Goal: Task Accomplishment & Management: Manage account settings

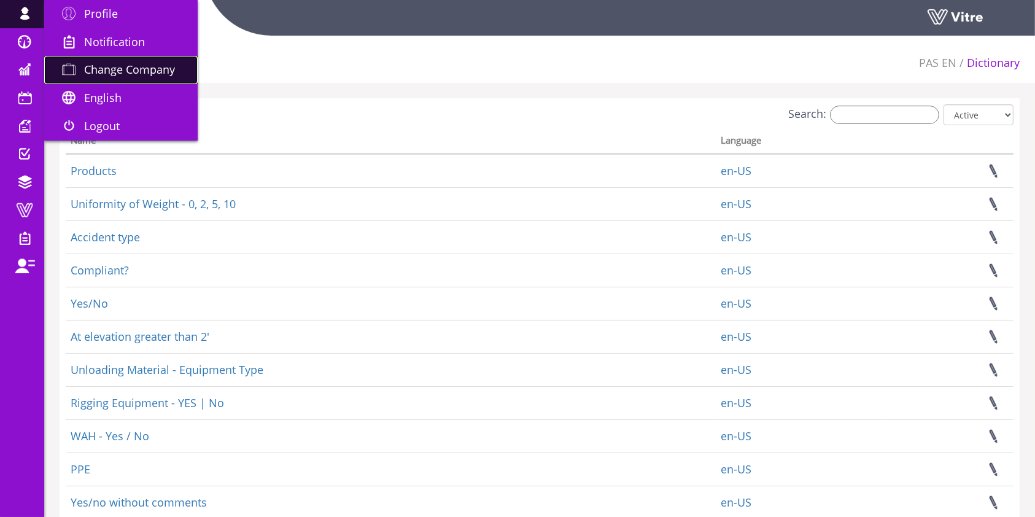
click at [111, 79] on link "Change Company" at bounding box center [120, 70] width 153 height 28
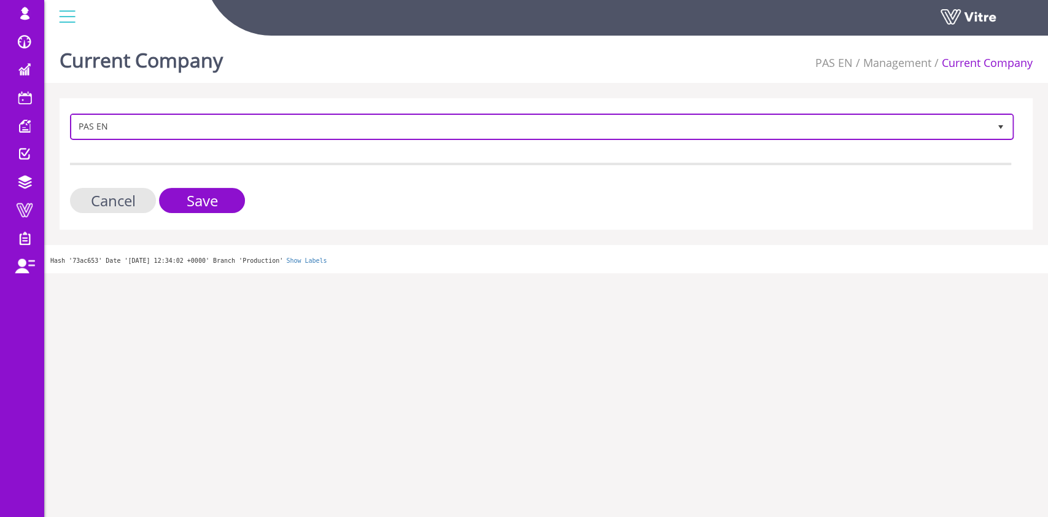
click at [187, 114] on span "PAS EN 336" at bounding box center [541, 127] width 943 height 26
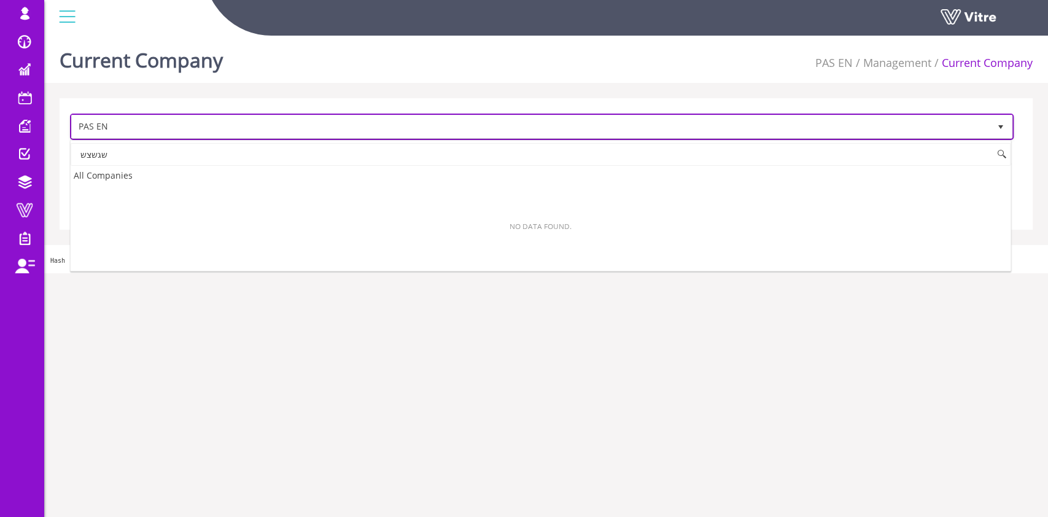
click at [187, 128] on span "PAS EN" at bounding box center [531, 126] width 918 height 22
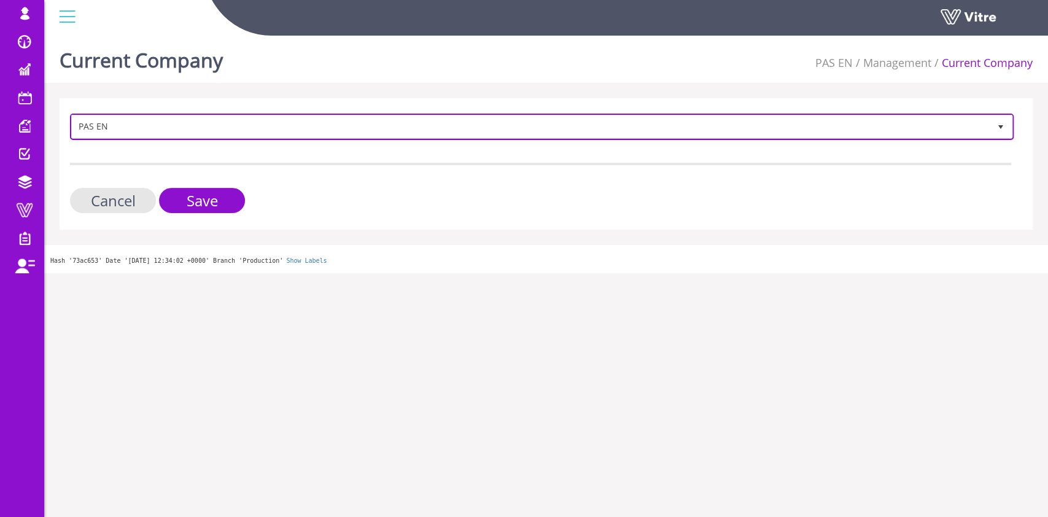
click at [187, 128] on span "PAS EN" at bounding box center [531, 126] width 918 height 22
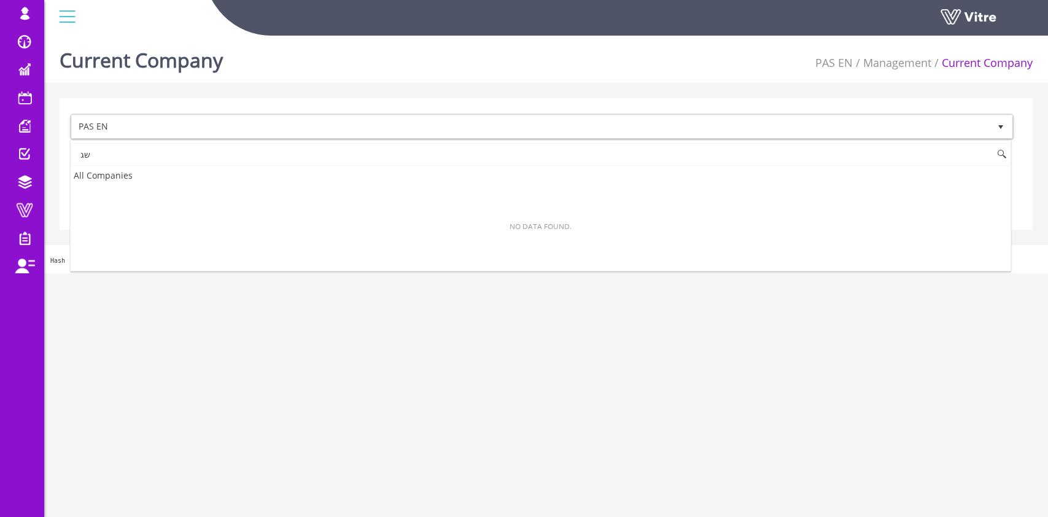
type input "ש"
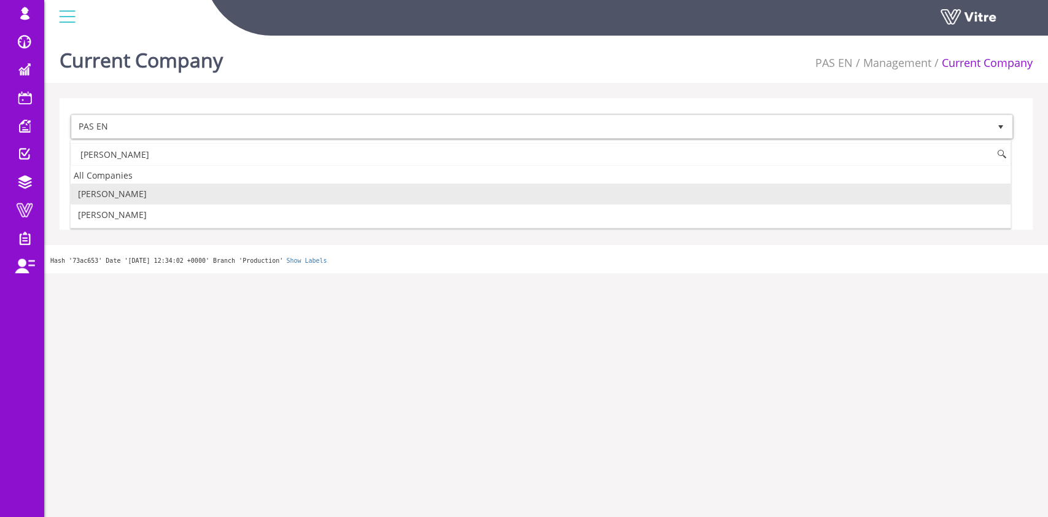
click at [178, 196] on li "[PERSON_NAME]" at bounding box center [541, 194] width 940 height 21
type input "ADAMA"
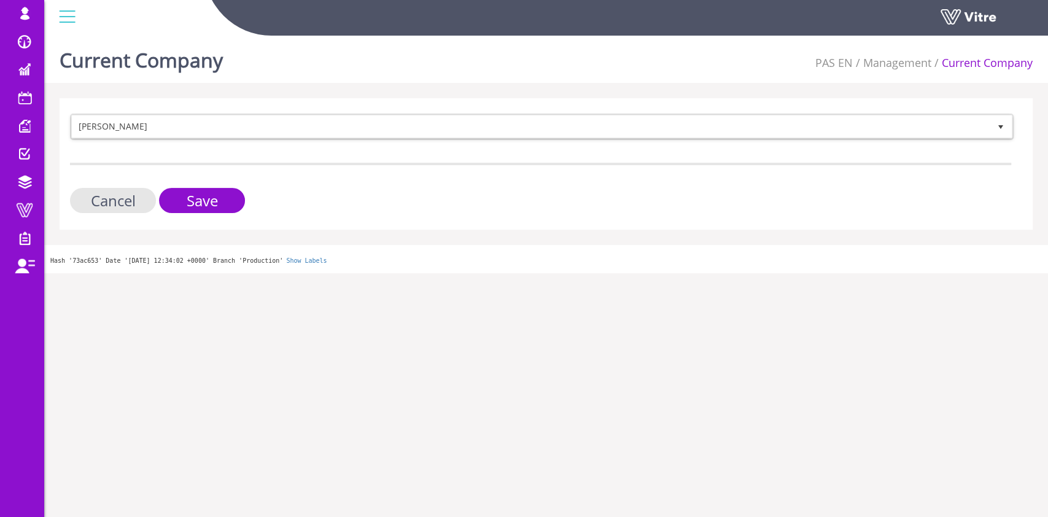
click at [177, 183] on form "Adama 379 Cancel Save" at bounding box center [540, 163] width 941 height 99
click at [190, 204] on input "Save" at bounding box center [202, 200] width 86 height 25
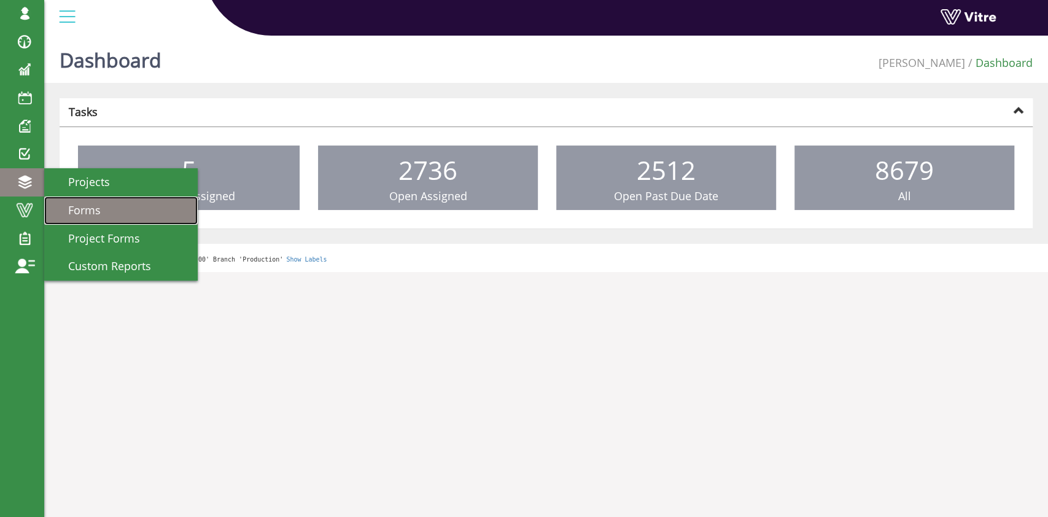
click at [93, 209] on span "Forms" at bounding box center [76, 210] width 47 height 15
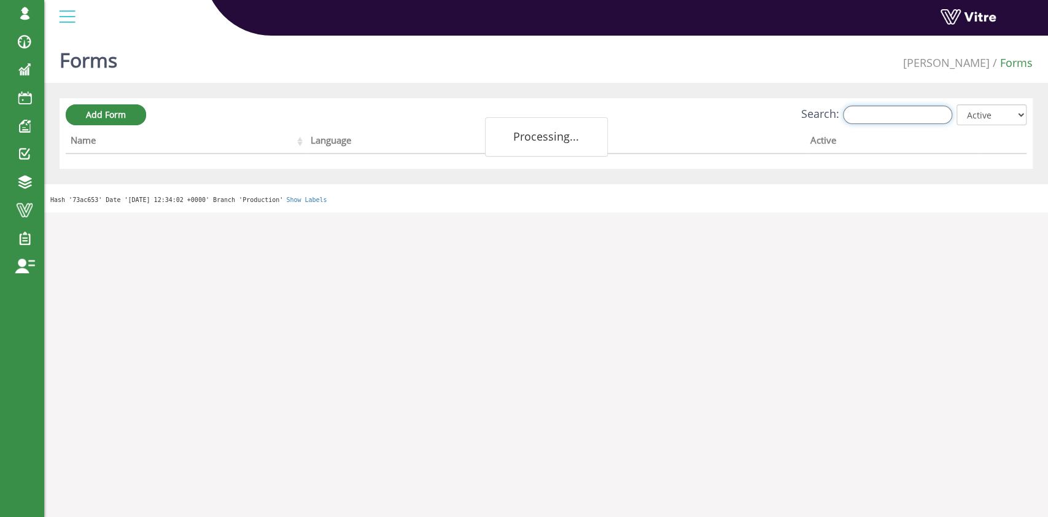
click at [938, 116] on input "Search:" at bounding box center [897, 115] width 109 height 18
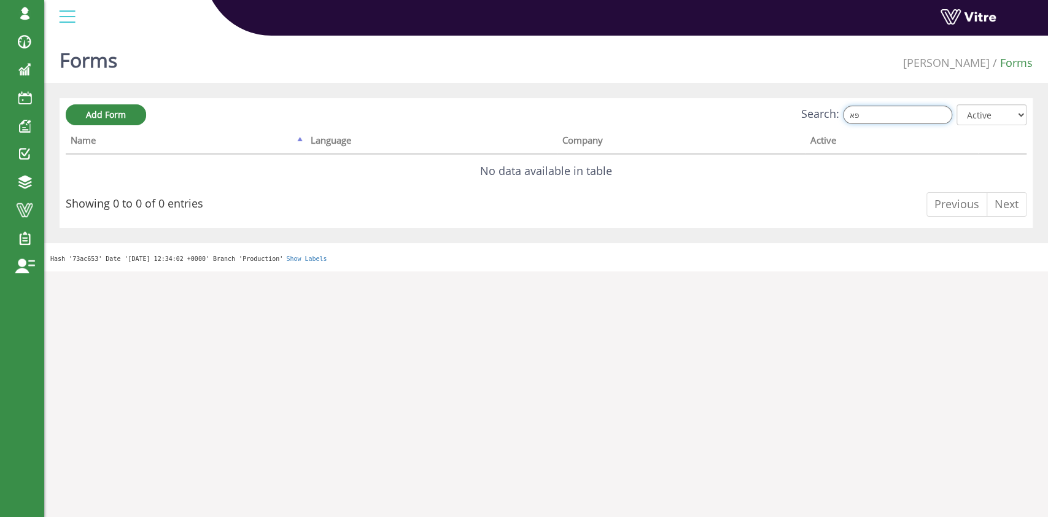
type input "פ"
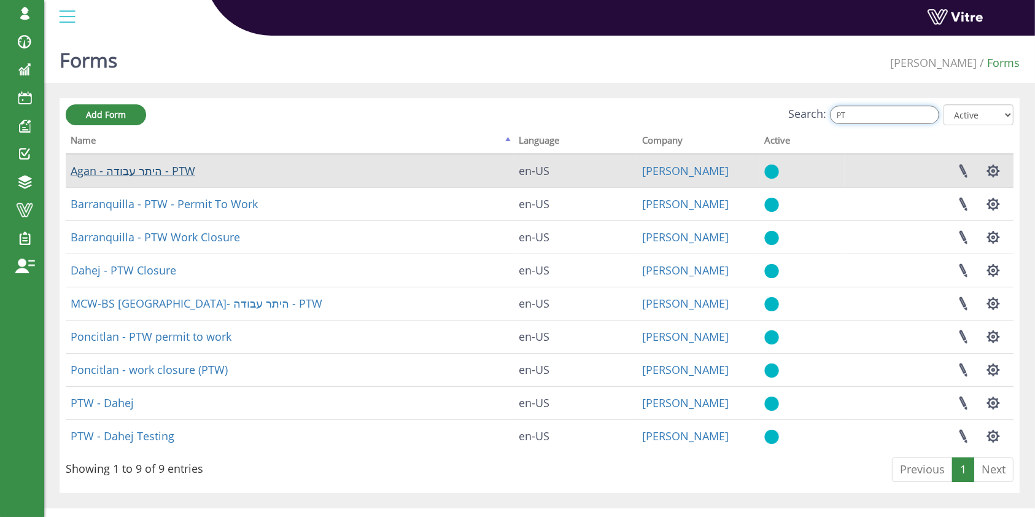
type input "PT"
click at [147, 166] on link "Agan - היתר עבודה - PTW" at bounding box center [133, 170] width 125 height 15
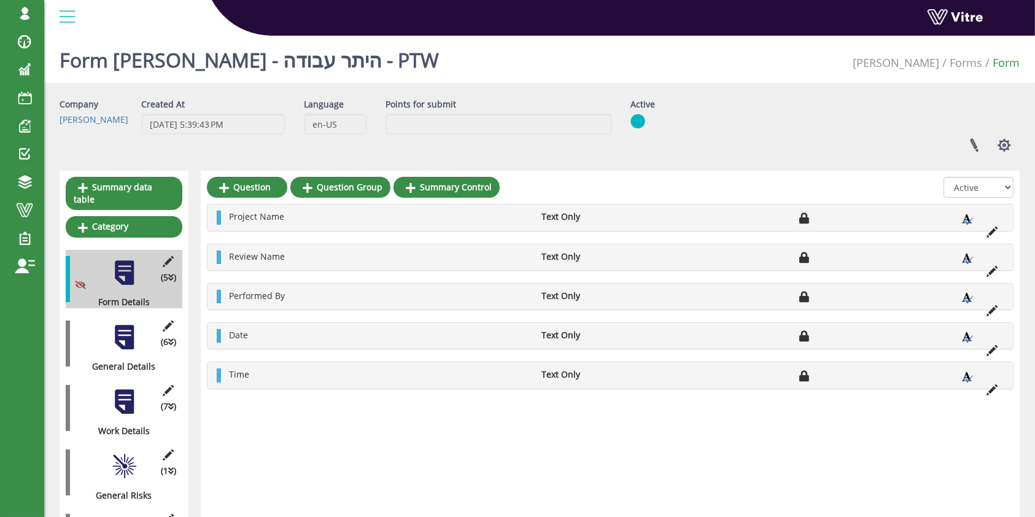
click at [128, 457] on div at bounding box center [124, 466] width 28 height 28
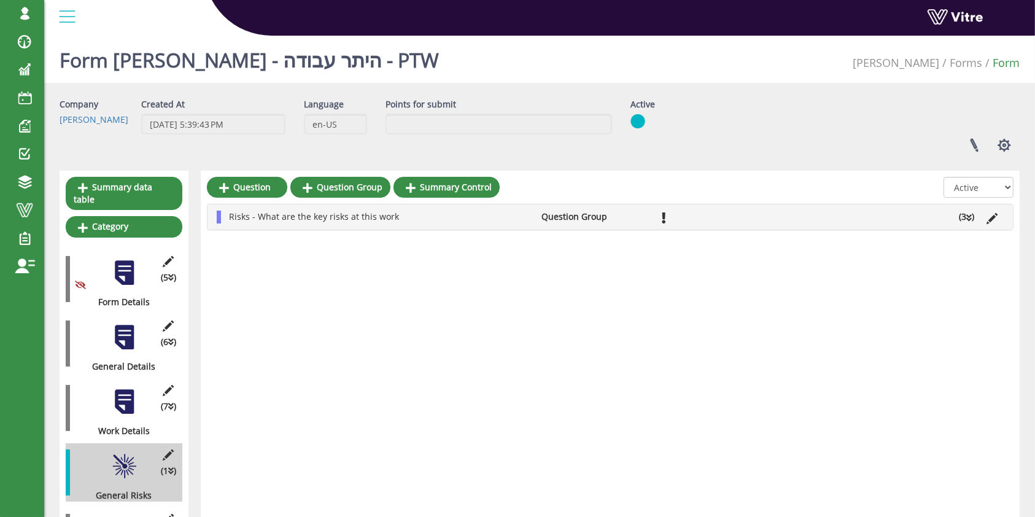
click at [964, 222] on li "(3 )" at bounding box center [967, 217] width 28 height 12
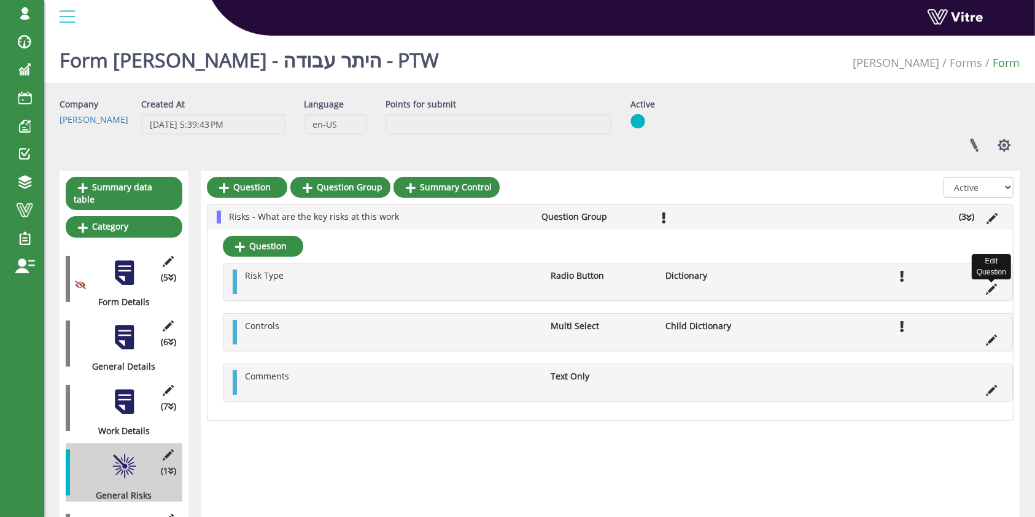
click at [989, 287] on icon at bounding box center [991, 289] width 11 height 11
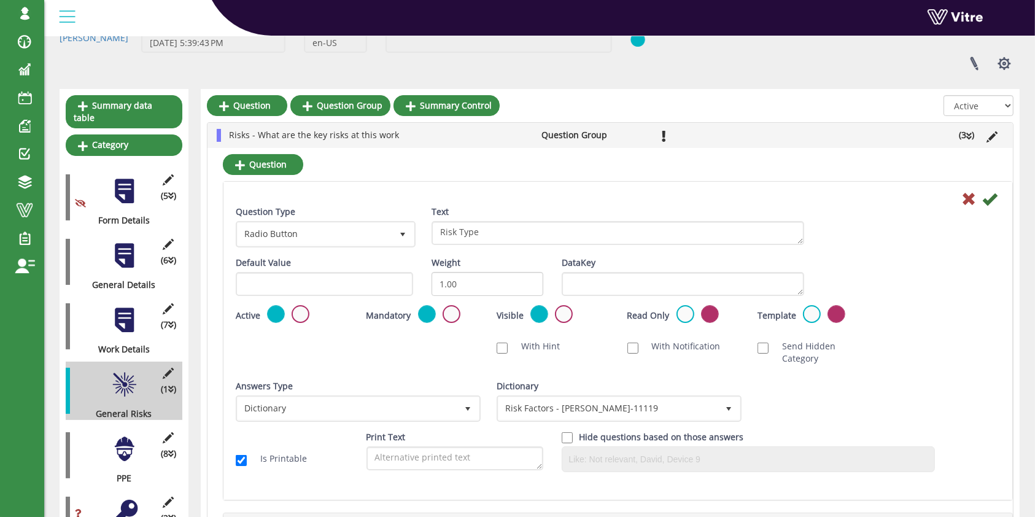
scroll to position [163, 0]
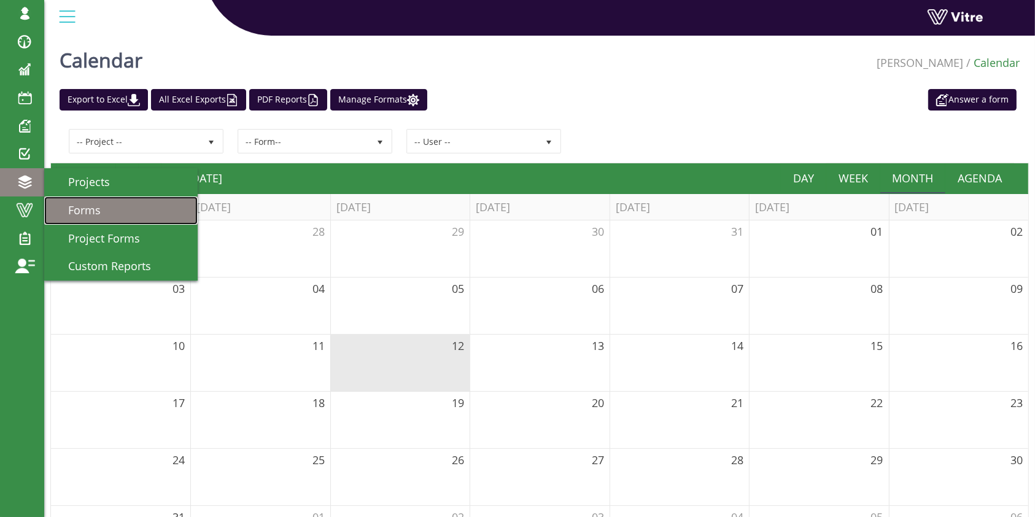
click at [100, 214] on link "Forms" at bounding box center [120, 210] width 153 height 28
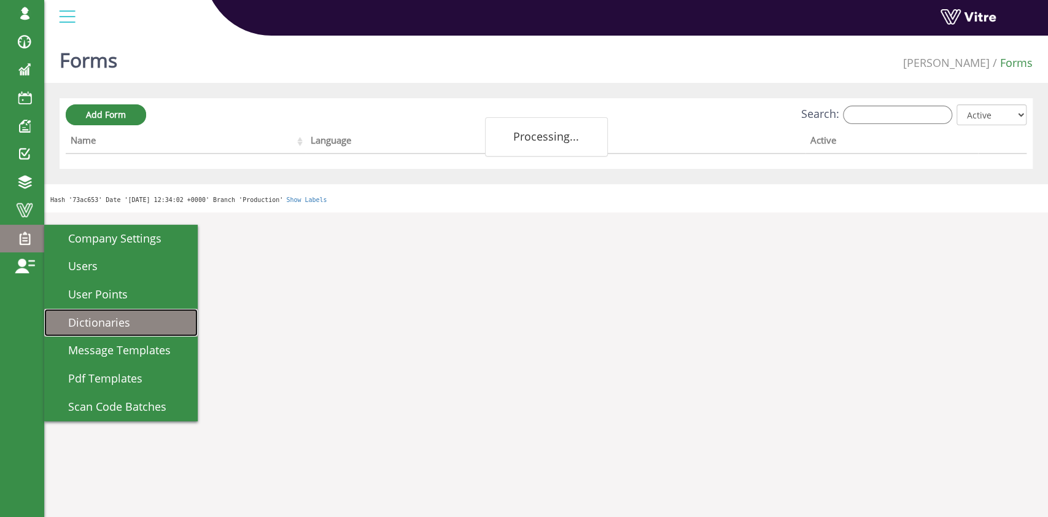
click at [93, 317] on span "Dictionaries" at bounding box center [91, 322] width 77 height 15
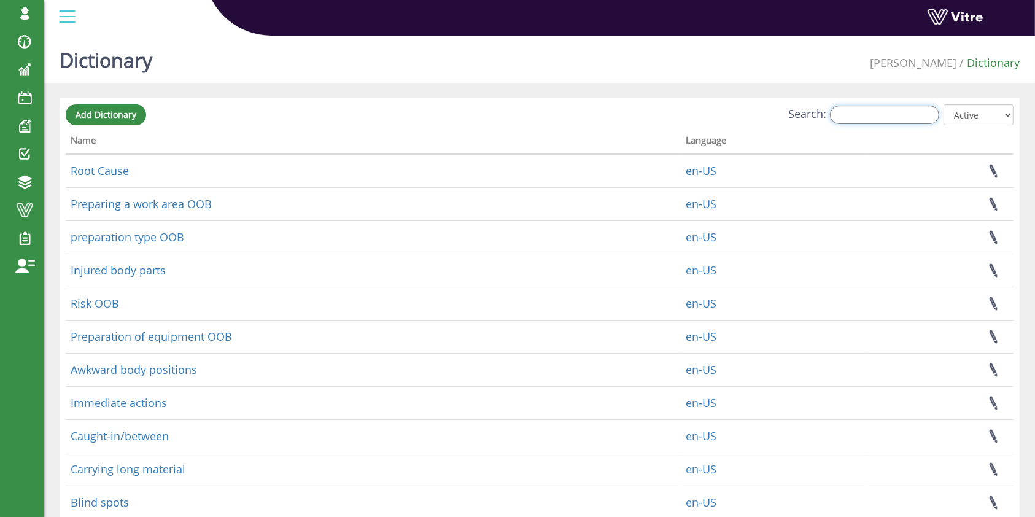
click at [902, 115] on input "Search:" at bounding box center [884, 115] width 109 height 18
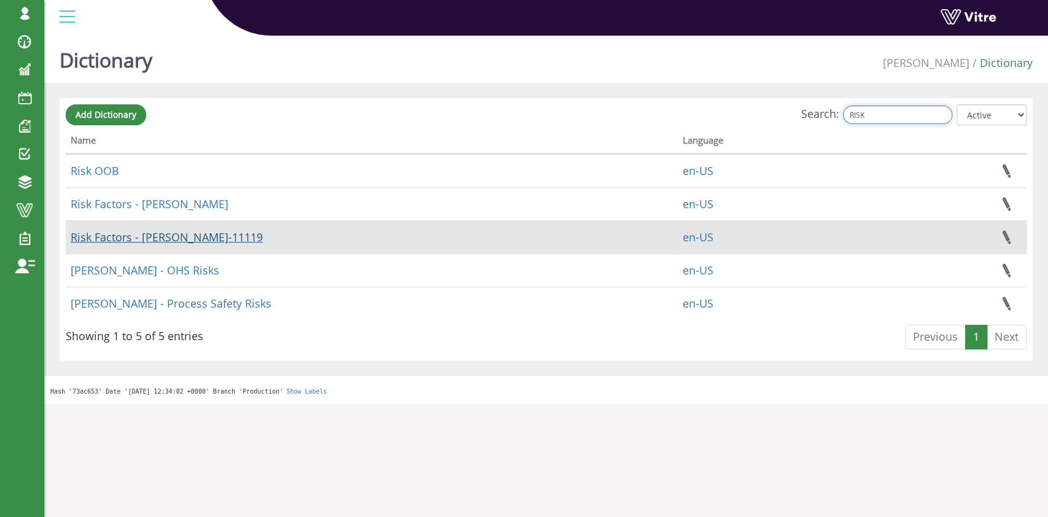
type input "RISK"
click at [184, 242] on link "Risk Factors - [PERSON_NAME]-11119" at bounding box center [167, 237] width 192 height 15
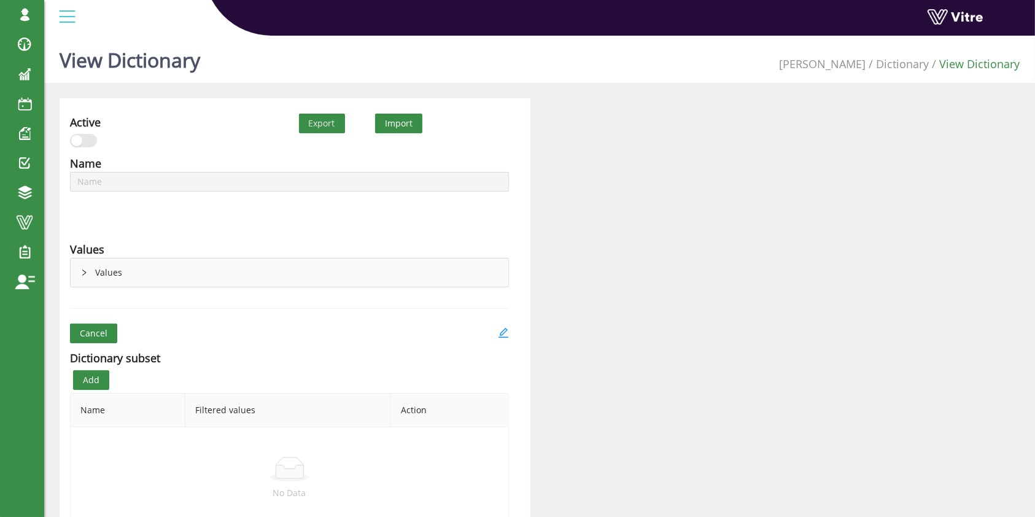
type input "Risk Factors - [PERSON_NAME]-11119"
click at [85, 265] on div "Values" at bounding box center [290, 272] width 438 height 28
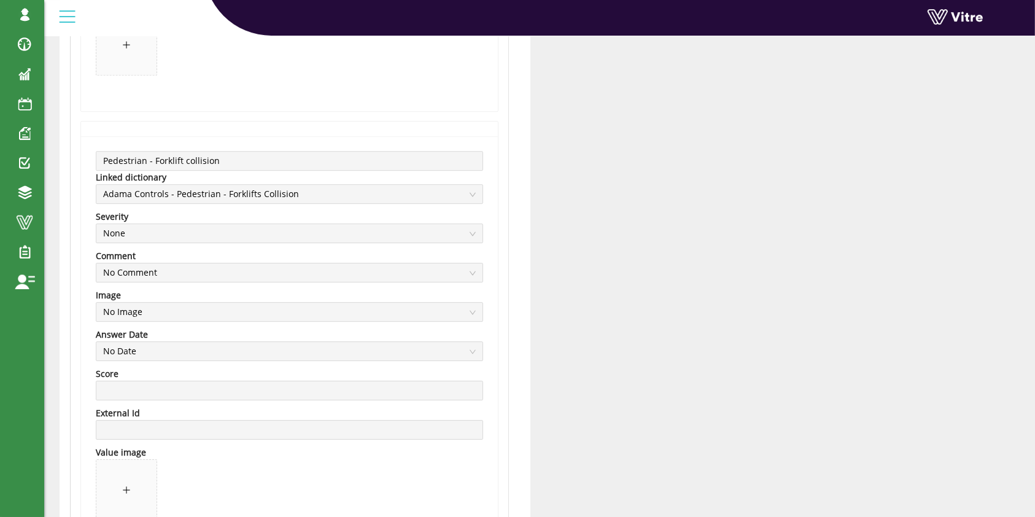
scroll to position [3755, 0]
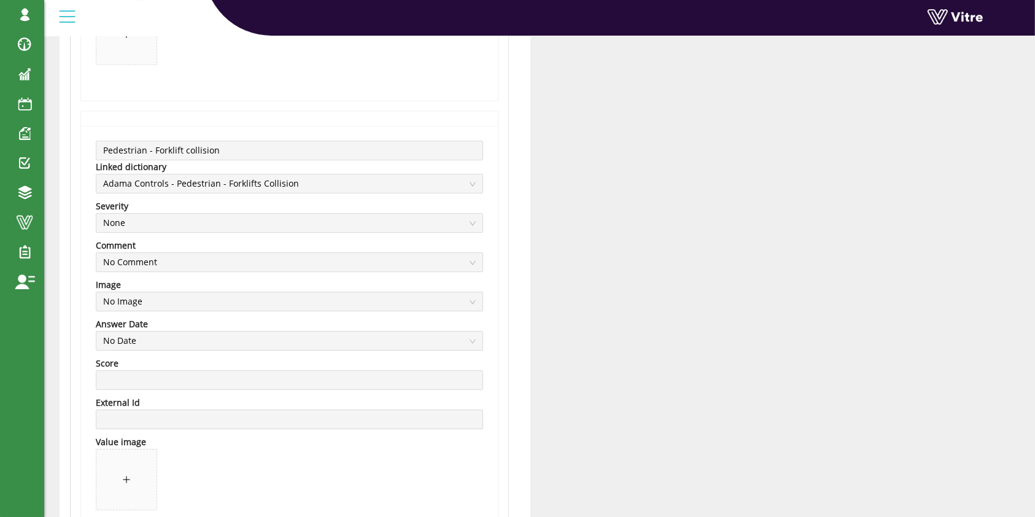
click at [242, 184] on span "Adama Controls - Pedestrian - Forklifts Collision" at bounding box center [289, 183] width 373 height 18
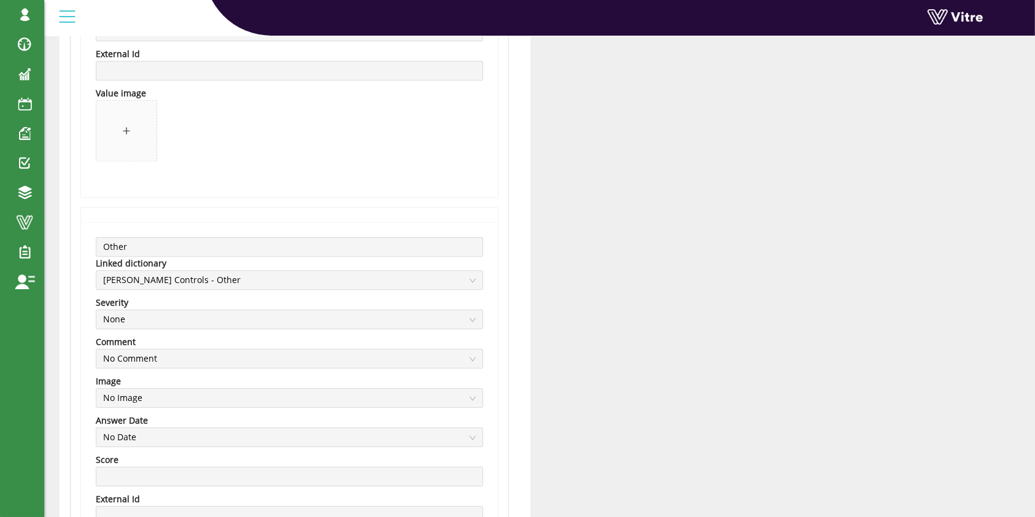
scroll to position [8061, 0]
